Goal: Task Accomplishment & Management: Use online tool/utility

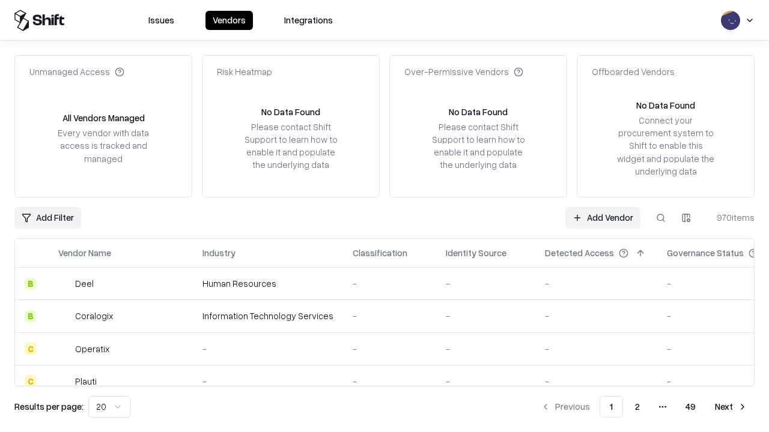
click at [602, 217] on link "Add Vendor" at bounding box center [602, 218] width 75 height 22
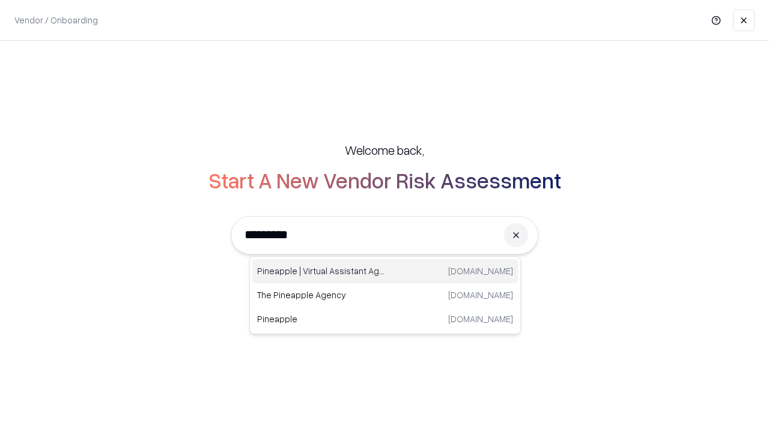
click at [385, 271] on div "Pineapple | Virtual Assistant Agency [DOMAIN_NAME]" at bounding box center [384, 271] width 265 height 24
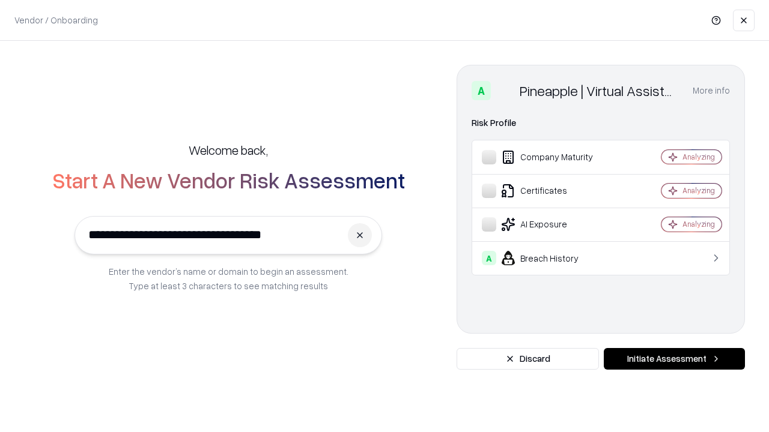
type input "**********"
click at [674, 359] on button "Initiate Assessment" at bounding box center [674, 359] width 141 height 22
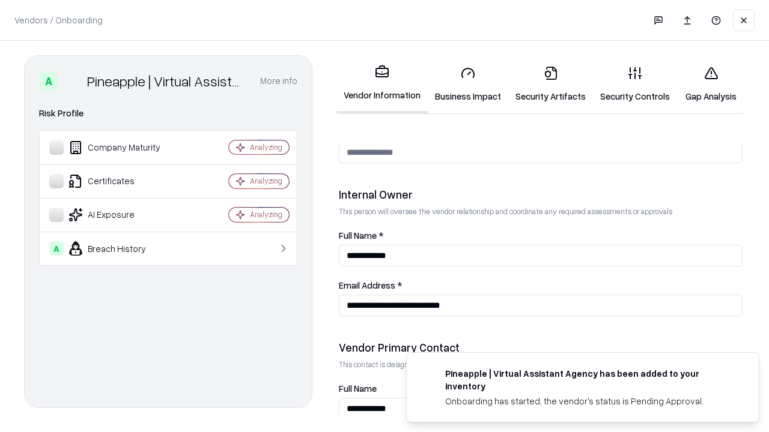
scroll to position [622, 0]
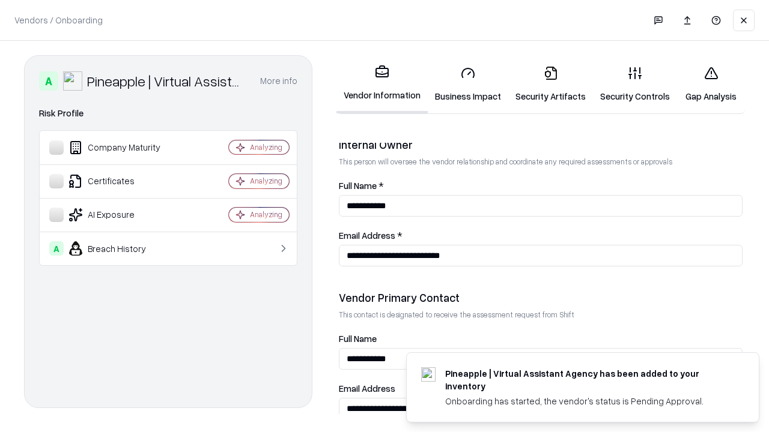
click at [468, 84] on link "Business Impact" at bounding box center [468, 84] width 80 height 56
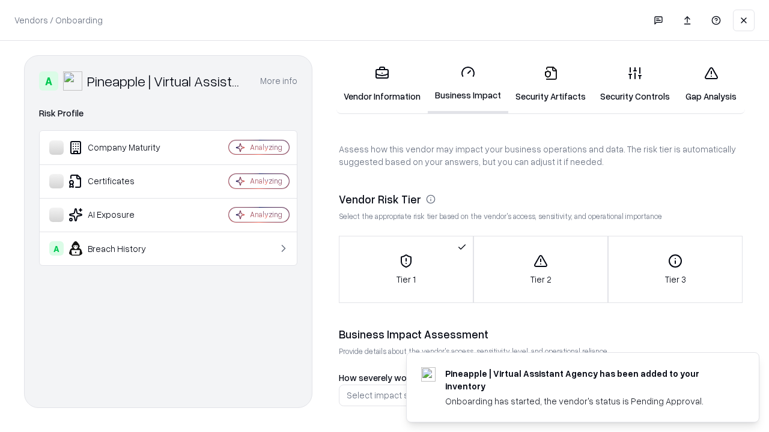
click at [710, 84] on link "Gap Analysis" at bounding box center [711, 84] width 68 height 56
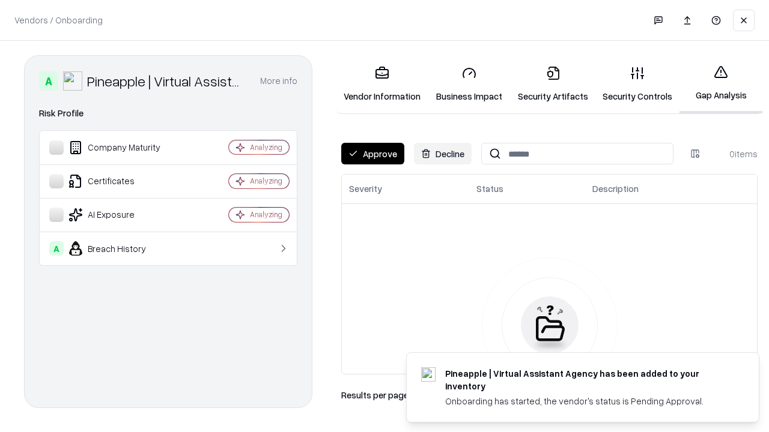
click at [372, 154] on button "Approve" at bounding box center [372, 154] width 63 height 22
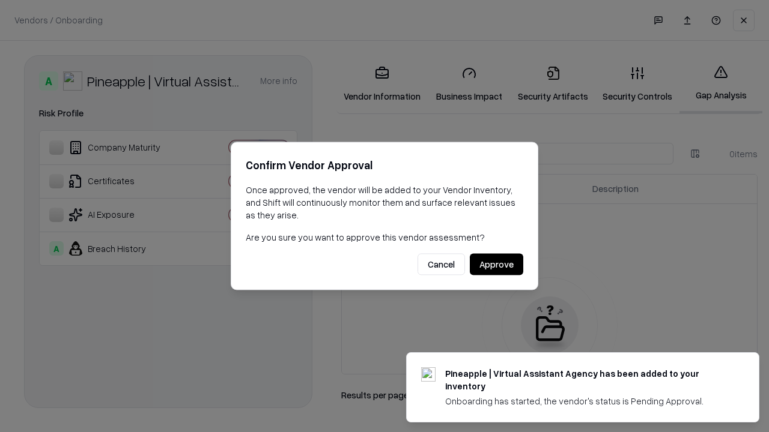
click at [496, 264] on button "Approve" at bounding box center [496, 265] width 53 height 22
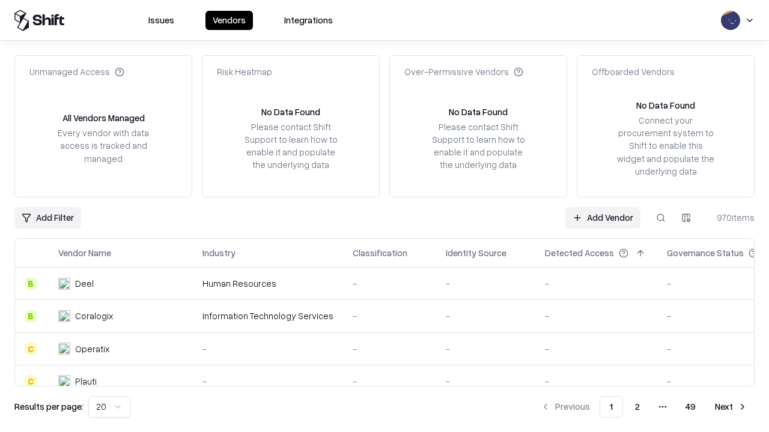
type input "**********"
click at [602, 217] on link "Add Vendor" at bounding box center [602, 218] width 75 height 22
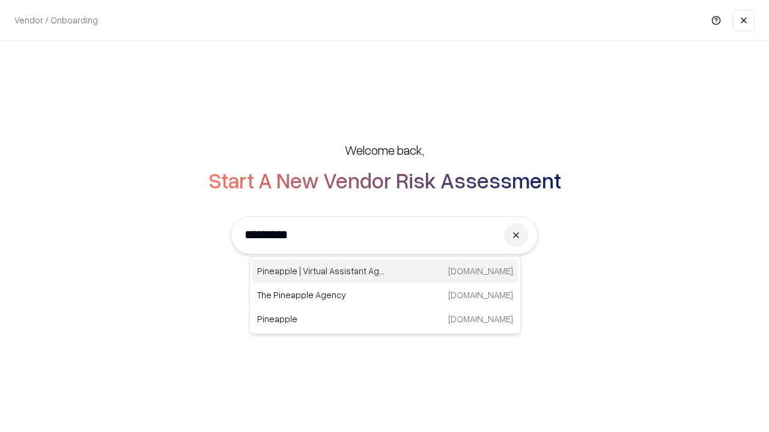
click at [385, 271] on div "Pineapple | Virtual Assistant Agency [DOMAIN_NAME]" at bounding box center [384, 271] width 265 height 24
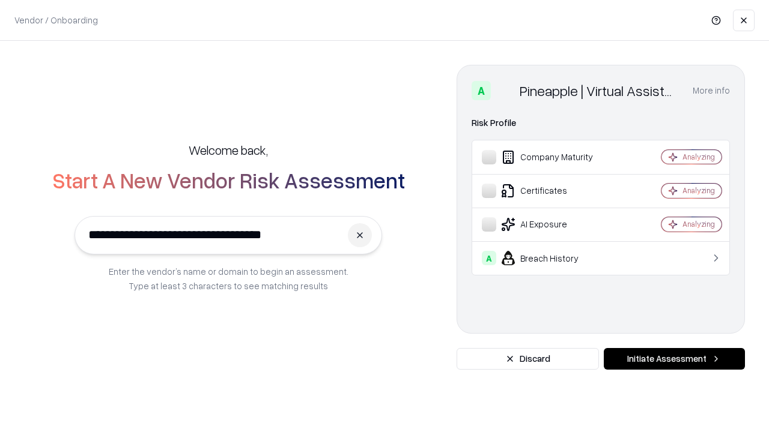
type input "**********"
click at [674, 359] on button "Initiate Assessment" at bounding box center [674, 359] width 141 height 22
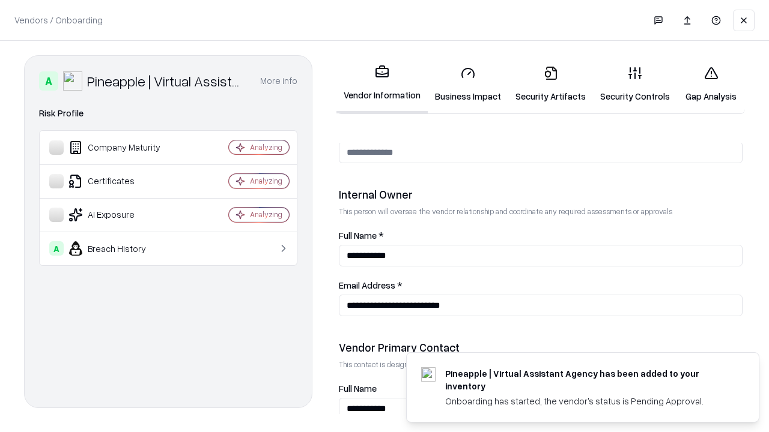
scroll to position [622, 0]
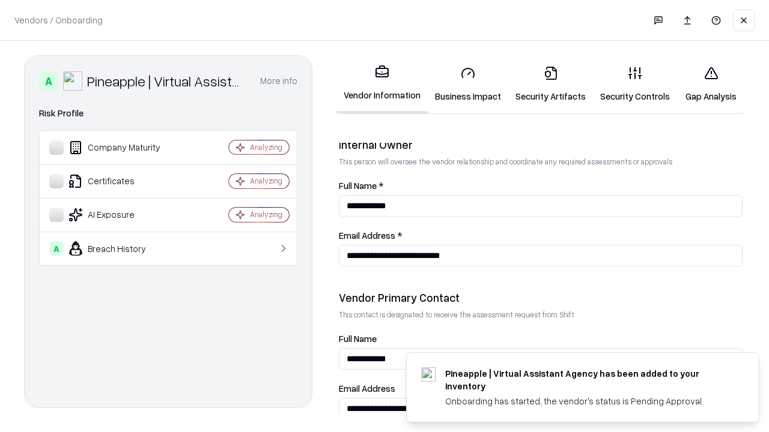
click at [710, 84] on link "Gap Analysis" at bounding box center [711, 84] width 68 height 56
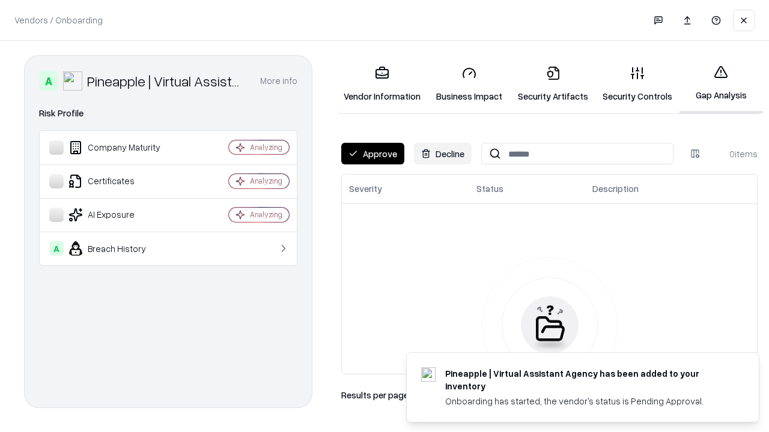
click at [372, 154] on button "Approve" at bounding box center [372, 154] width 63 height 22
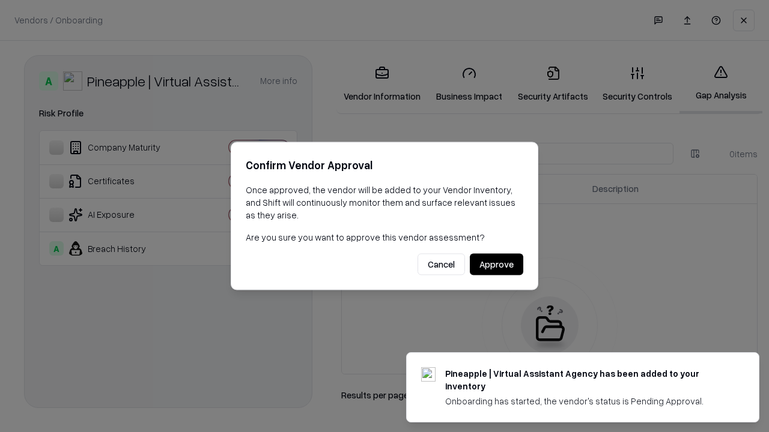
click at [496, 264] on button "Approve" at bounding box center [496, 265] width 53 height 22
